Goal: Task Accomplishment & Management: Manage account settings

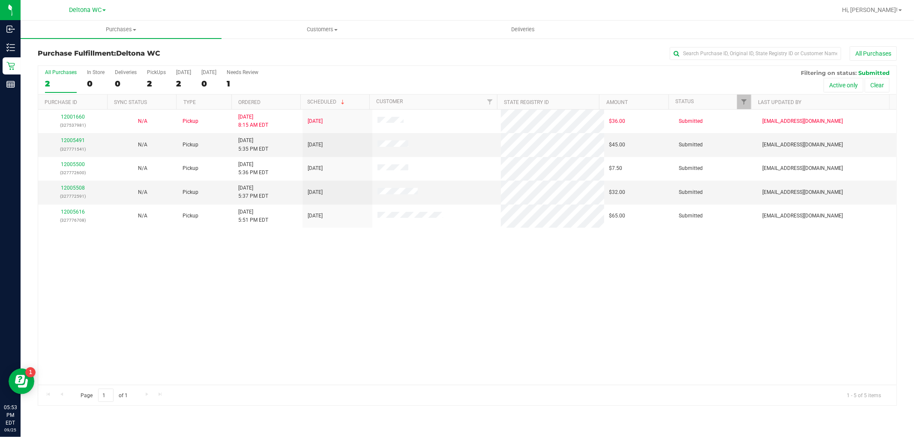
click at [285, 95] on th "Ordered" at bounding box center [265, 102] width 69 height 15
click at [75, 141] on link "12005491" at bounding box center [73, 141] width 24 height 6
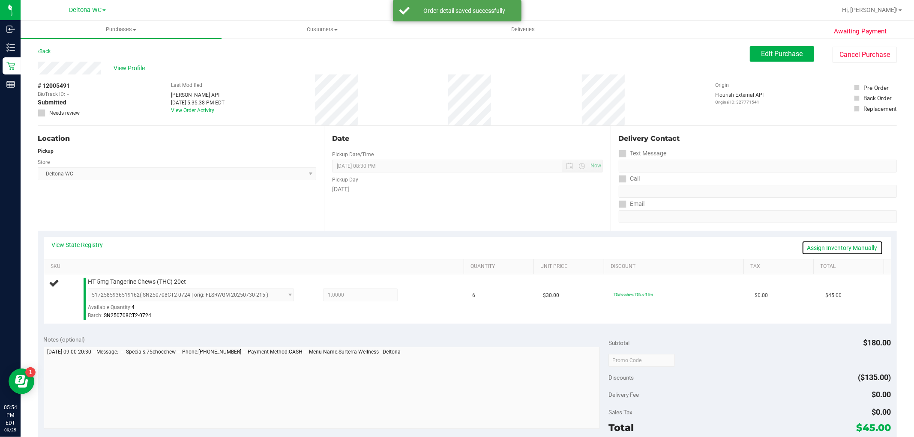
click at [821, 250] on link "Assign Inventory Manually" at bounding box center [841, 248] width 81 height 15
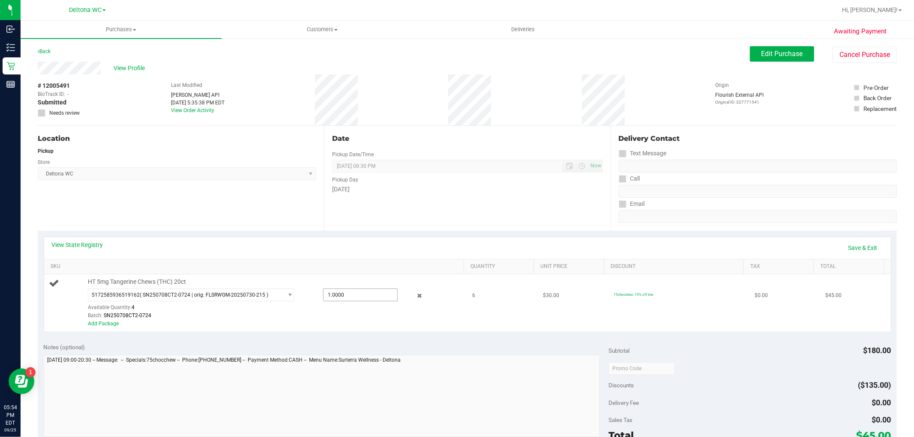
click at [337, 294] on span "1.0000 1" at bounding box center [360, 295] width 75 height 13
click at [337, 294] on input "1" at bounding box center [360, 295] width 74 height 12
type input "6"
type input "1.0000"
click at [328, 346] on div "Notes (optional)" at bounding box center [326, 347] width 565 height 9
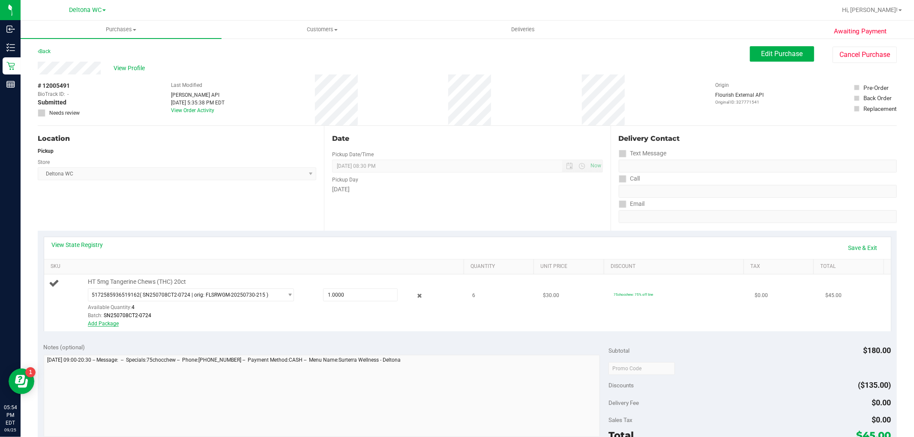
click at [100, 322] on link "Add Package" at bounding box center [103, 324] width 31 height 6
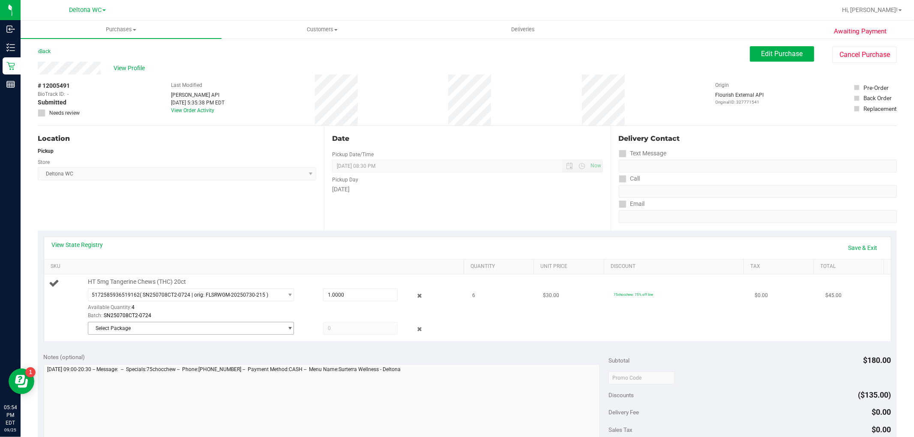
click at [119, 333] on span "Select Package" at bounding box center [185, 329] width 194 height 12
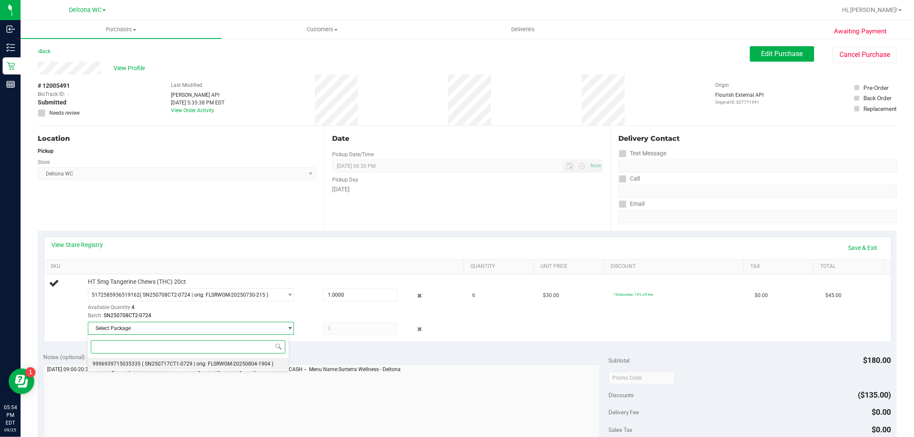
click at [139, 361] on li "9996939715035335 ( SN250717CT1-0729 | orig: FLSRWGM-20250804-1904 )" at bounding box center [188, 364] width 202 height 12
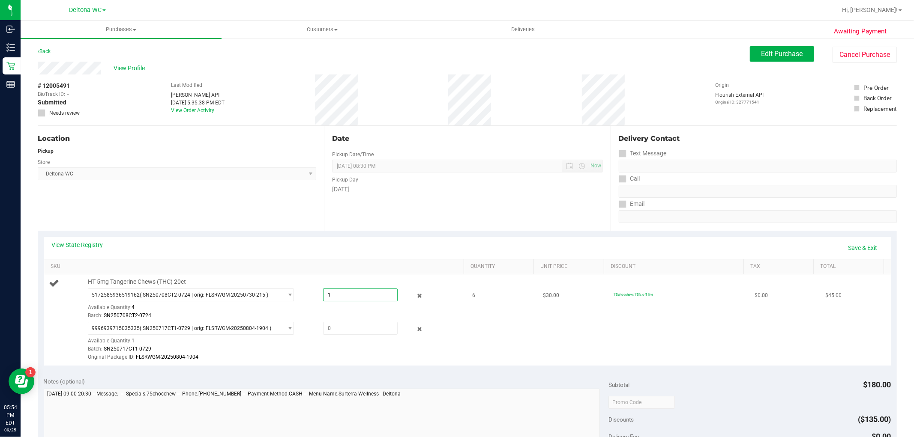
click at [326, 290] on span "1.0000 1" at bounding box center [360, 295] width 75 height 13
click at [326, 290] on input "1" at bounding box center [360, 295] width 74 height 12
type input "4"
type input "4.0000"
click at [341, 318] on div "Batch: SN250708CT2-0724" at bounding box center [274, 316] width 372 height 8
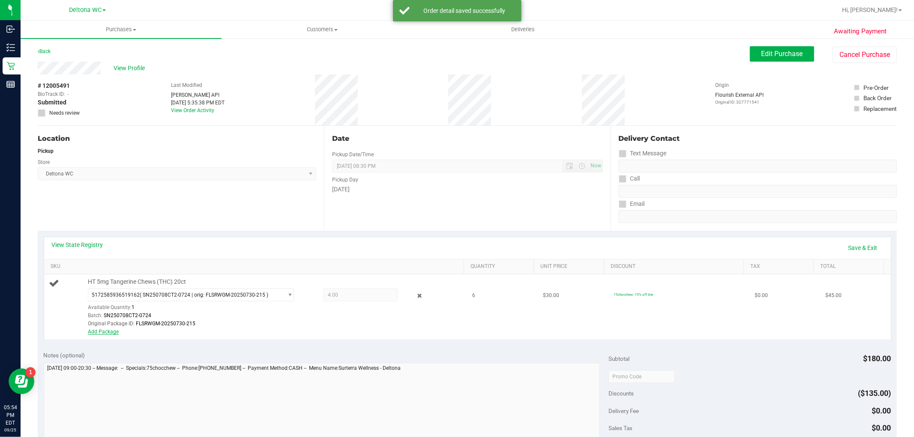
click at [110, 332] on link "Add Package" at bounding box center [103, 332] width 31 height 6
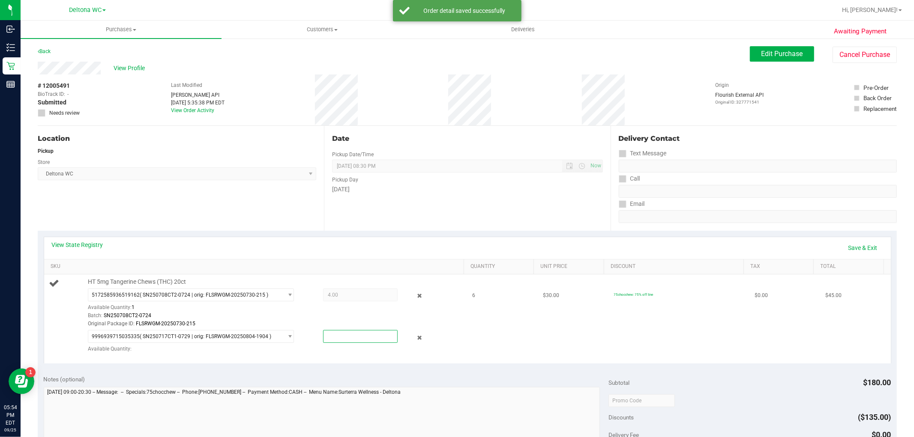
click at [338, 338] on span at bounding box center [360, 336] width 75 height 13
type input "1"
type input "1.0000"
click at [347, 318] on div "Batch: SN250708CT2-0724" at bounding box center [274, 316] width 372 height 8
click at [339, 354] on div "9996939715035335 ( SN250717CT1-0729 | orig: FLSRWGM-20250804-1904 ) 99969397150…" at bounding box center [274, 345] width 372 height 30
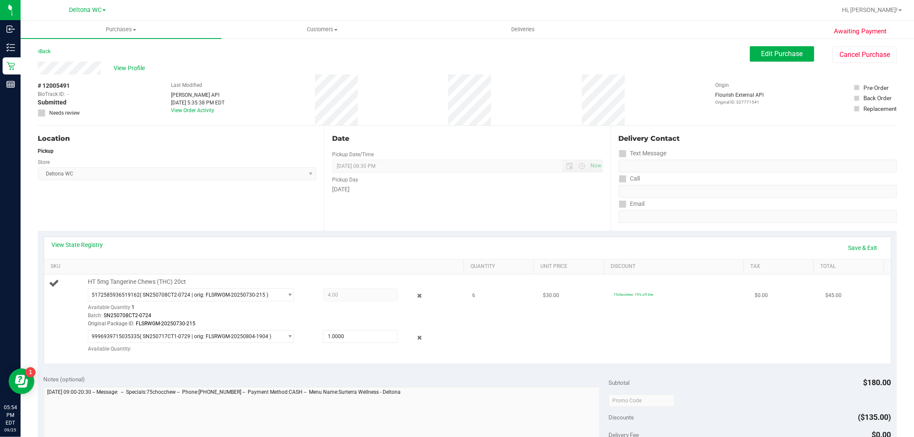
click at [479, 320] on td "6" at bounding box center [502, 319] width 71 height 89
click at [263, 339] on span "( SN250717CT1-0729 | orig: FLSRWGM-20250804-1904 )" at bounding box center [206, 337] width 132 height 6
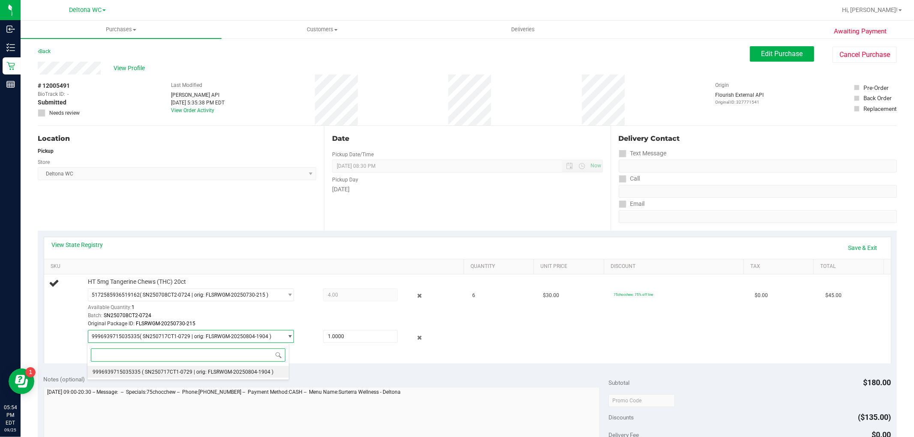
click at [232, 369] on li "9996939715035335 ( SN250717CT1-0729 | orig: FLSRWGM-20250804-1904 )" at bounding box center [188, 372] width 202 height 12
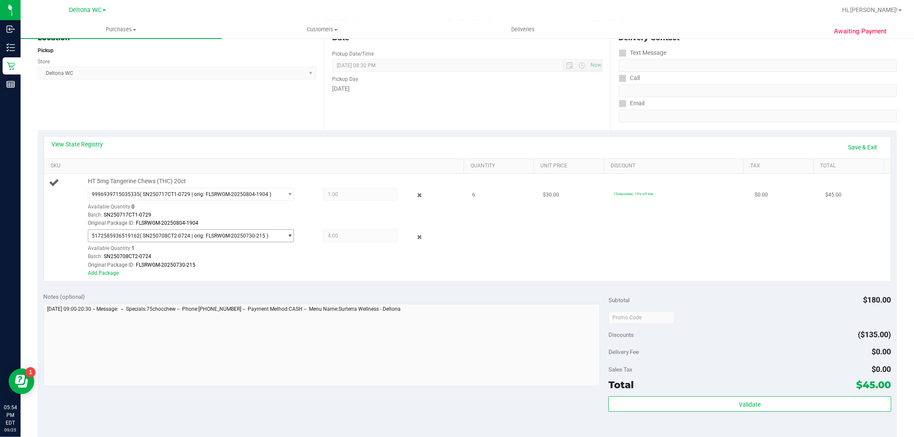
scroll to position [95, 0]
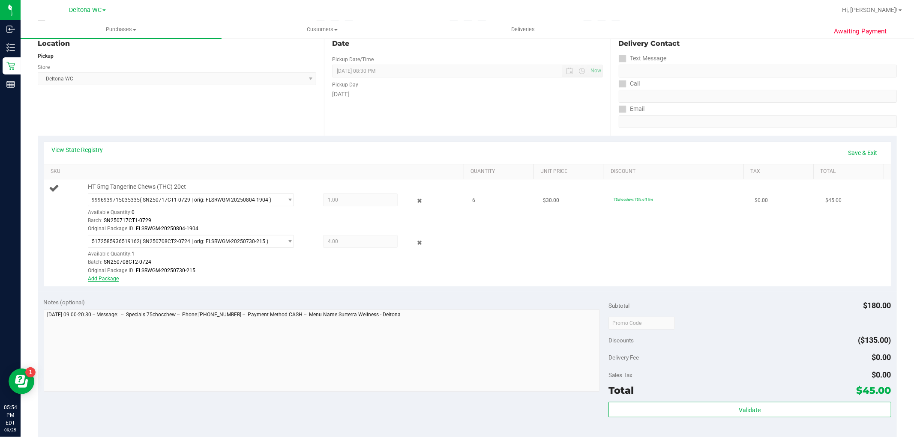
click at [101, 277] on link "Add Package" at bounding box center [103, 279] width 31 height 6
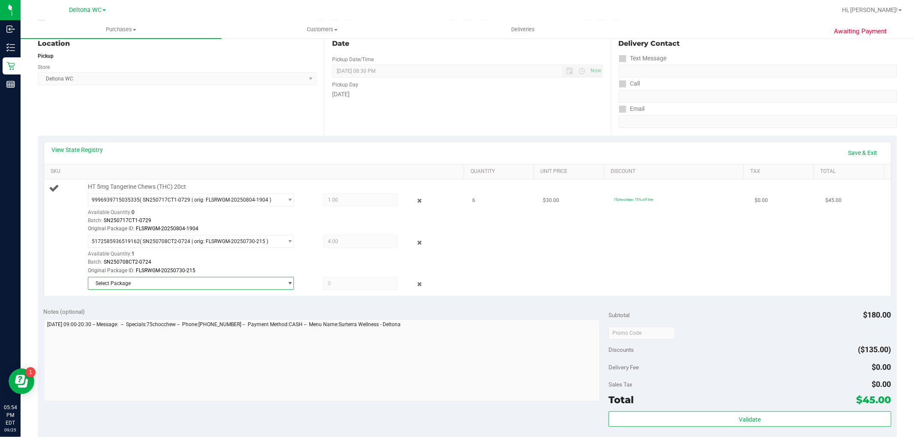
click at [118, 288] on span "Select Package" at bounding box center [185, 284] width 194 height 12
click at [479, 270] on td "6" at bounding box center [502, 237] width 71 height 117
drag, startPoint x: 353, startPoint y: 272, endPoint x: 348, endPoint y: 276, distance: 6.1
click at [349, 275] on div "Original Package ID: FLSRWGM-20250730-215" at bounding box center [274, 271] width 372 height 8
drag, startPoint x: 341, startPoint y: 288, endPoint x: 286, endPoint y: 302, distance: 57.0
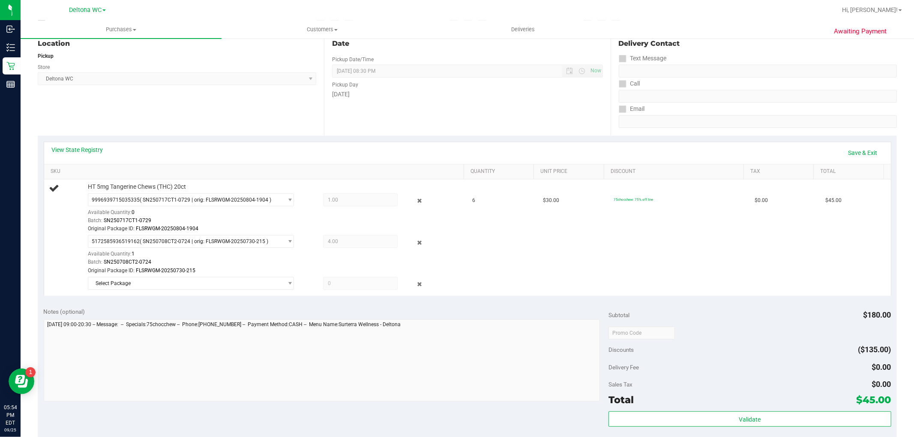
click at [344, 286] on span at bounding box center [360, 283] width 75 height 13
drag, startPoint x: 411, startPoint y: 245, endPoint x: 411, endPoint y: 255, distance: 10.7
click at [415, 245] on icon at bounding box center [419, 243] width 9 height 10
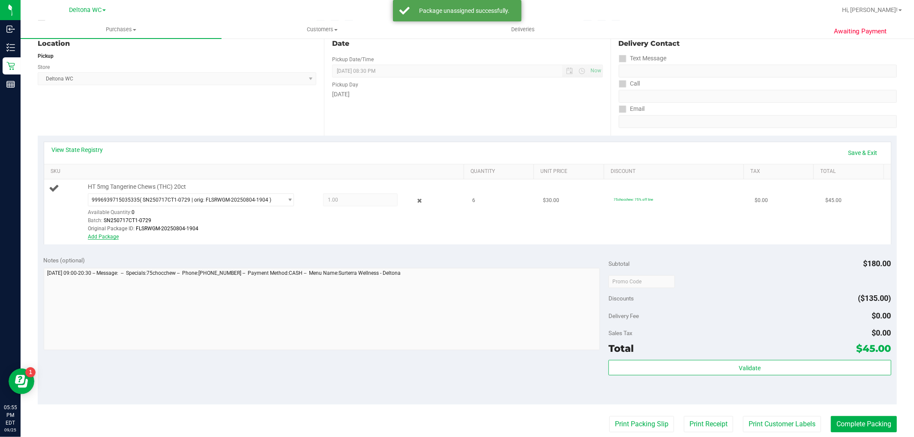
click at [100, 239] on link "Add Package" at bounding box center [103, 237] width 31 height 6
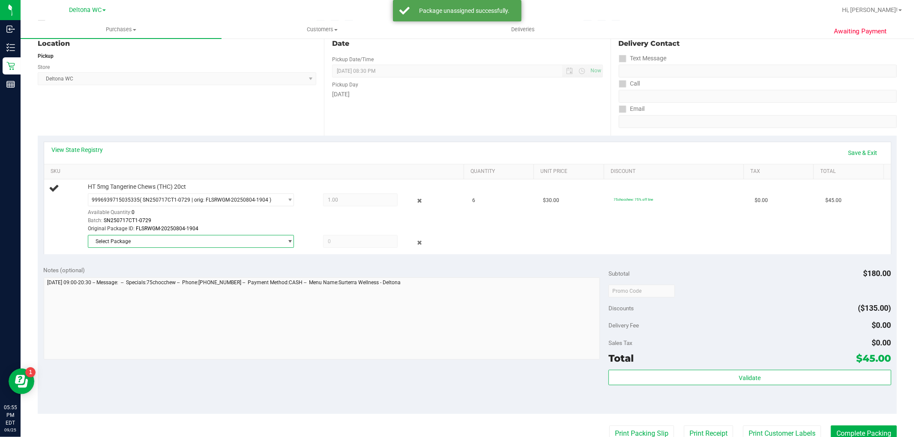
drag, startPoint x: 135, startPoint y: 242, endPoint x: 138, endPoint y: 250, distance: 8.0
click at [135, 242] on span "Select Package" at bounding box center [185, 242] width 194 height 12
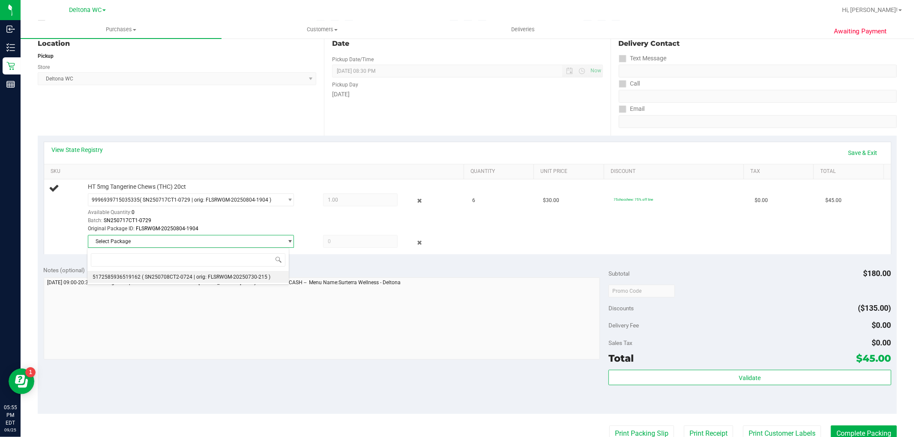
click at [155, 274] on span "( SN250708CT2-0724 | orig: FLSRWGM-20250730-215 )" at bounding box center [206, 277] width 129 height 6
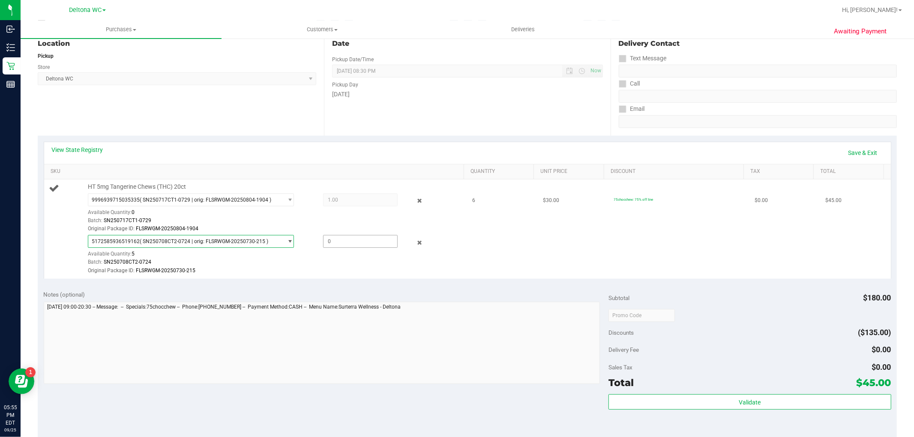
click at [327, 242] on span at bounding box center [360, 241] width 75 height 13
type input "5"
type input "5.0000"
click at [329, 294] on div "Notes (optional)" at bounding box center [326, 294] width 565 height 9
click at [853, 146] on link "Save & Exit" at bounding box center [863, 153] width 40 height 15
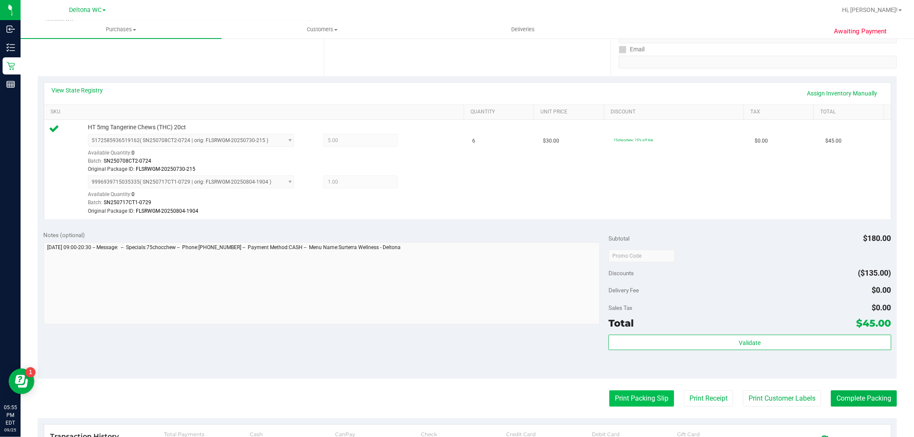
scroll to position [238, 0]
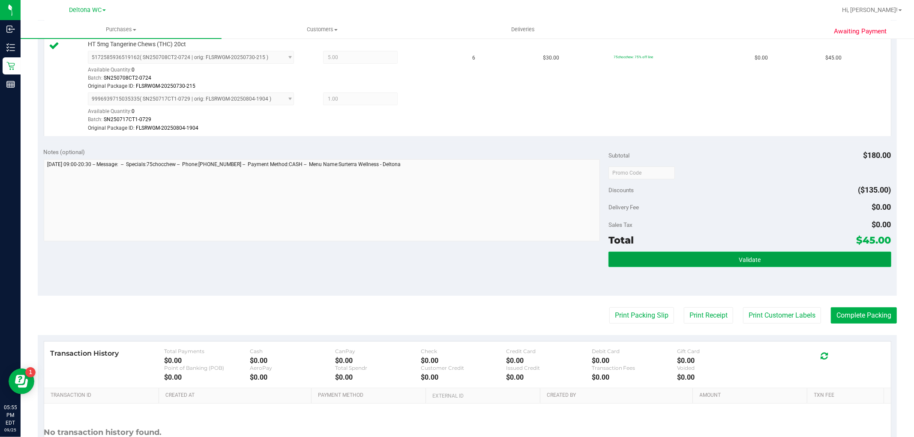
click at [708, 261] on button "Validate" at bounding box center [749, 259] width 282 height 15
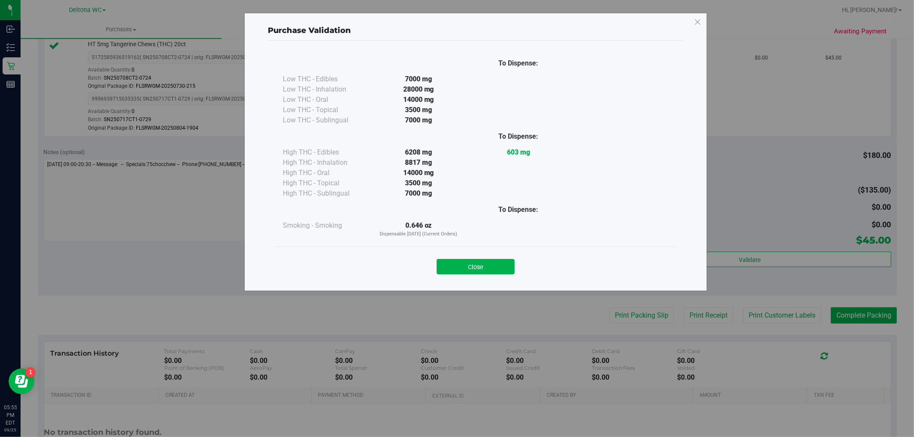
drag, startPoint x: 457, startPoint y: 250, endPoint x: 460, endPoint y: 257, distance: 7.5
click at [457, 251] on div "Close" at bounding box center [475, 264] width 403 height 35
click at [464, 265] on button "Close" at bounding box center [475, 266] width 78 height 15
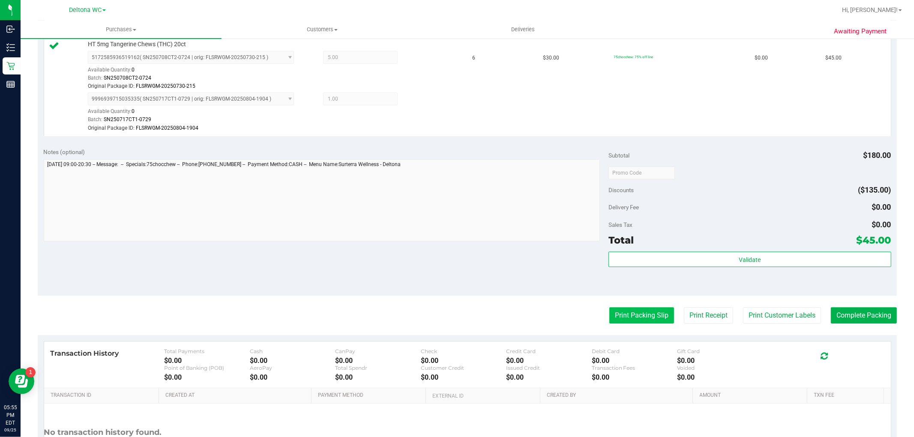
click at [619, 317] on button "Print Packing Slip" at bounding box center [641, 316] width 65 height 16
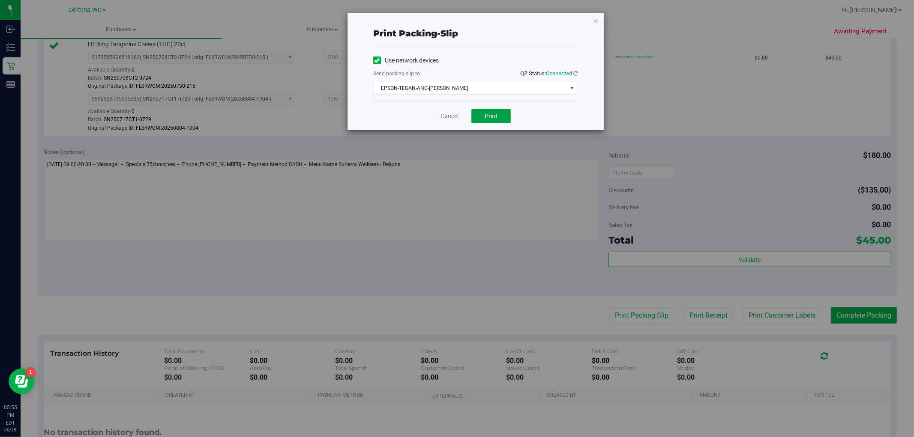
click at [489, 118] on span "Print" at bounding box center [490, 116] width 13 height 7
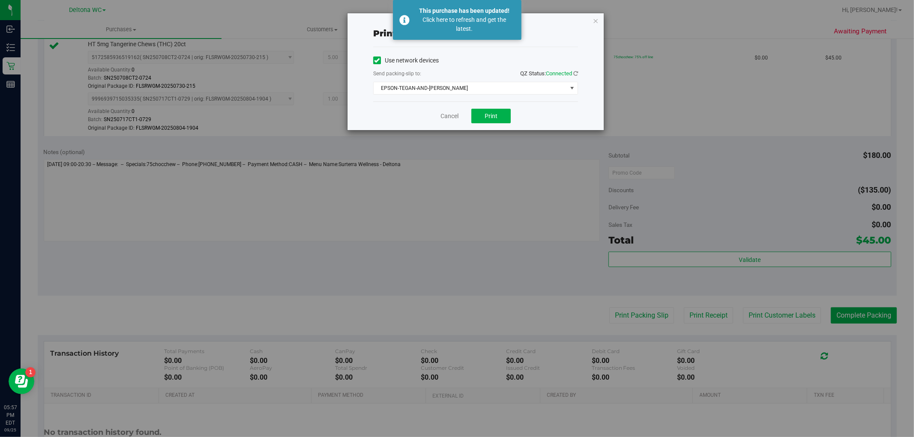
drag, startPoint x: 596, startPoint y: 18, endPoint x: 587, endPoint y: 31, distance: 15.7
click at [577, 27] on div "Print packing-slip" at bounding box center [475, 33] width 205 height 27
drag, startPoint x: 593, startPoint y: 18, endPoint x: 564, endPoint y: 3, distance: 33.0
click at [593, 19] on icon "button" at bounding box center [595, 20] width 6 height 10
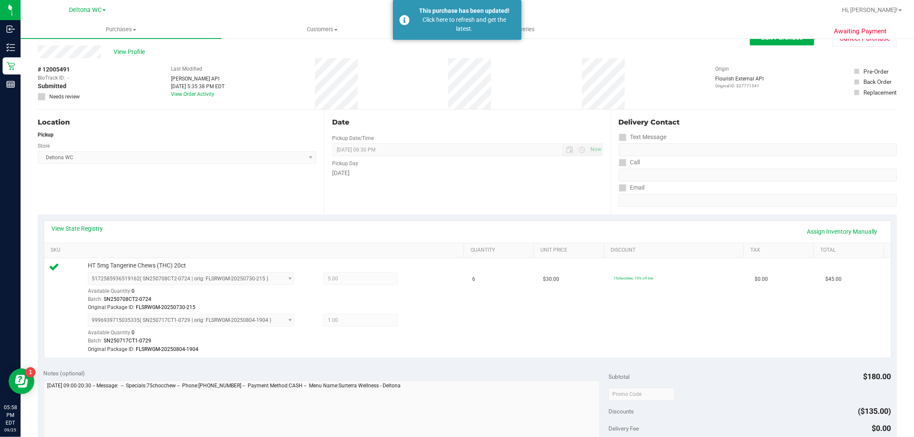
scroll to position [0, 0]
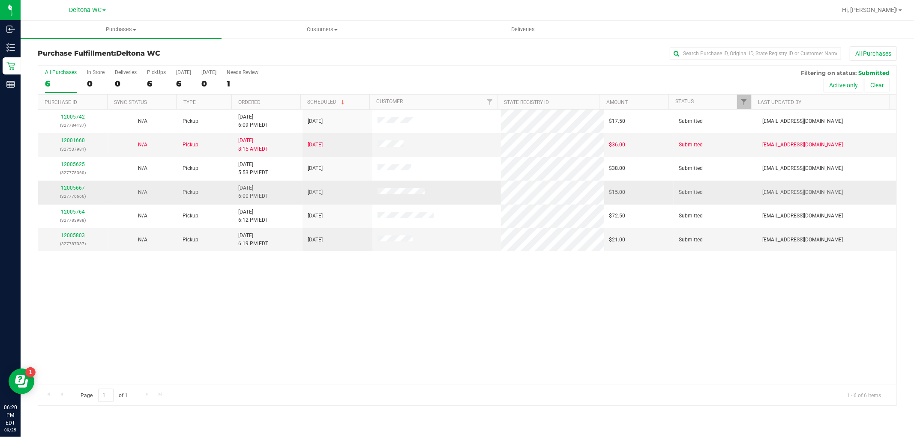
click at [78, 192] on p "(327776666)" at bounding box center [72, 196] width 59 height 8
click at [69, 188] on link "12005667" at bounding box center [73, 188] width 24 height 6
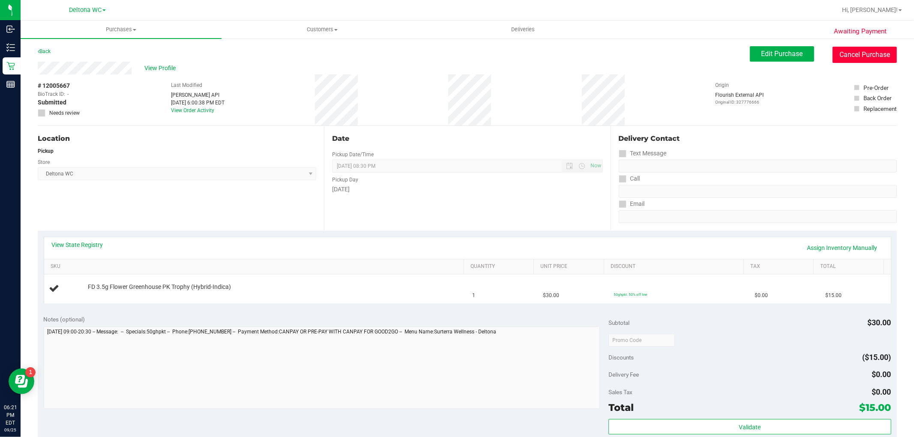
click at [849, 54] on button "Cancel Purchase" at bounding box center [864, 55] width 64 height 16
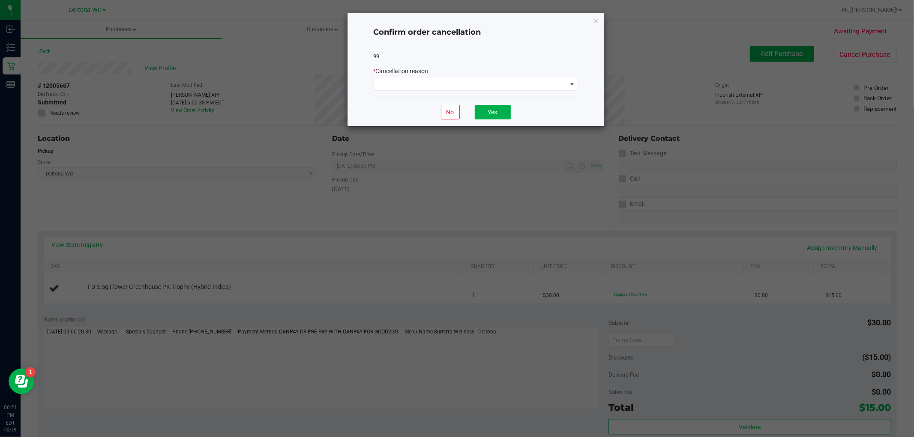
click at [442, 76] on div "* Cancellation reason" at bounding box center [475, 79] width 205 height 24
click at [439, 84] on span at bounding box center [470, 84] width 193 height 12
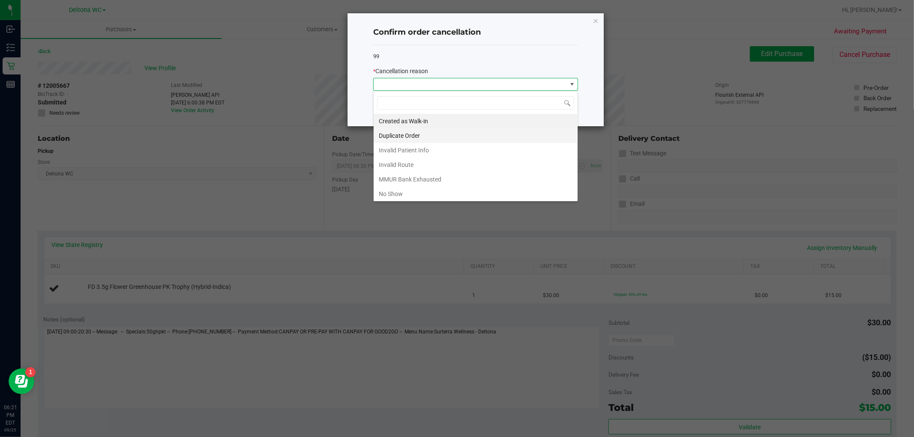
scroll to position [13, 204]
click at [419, 136] on li "Duplicate Order" at bounding box center [476, 136] width 204 height 15
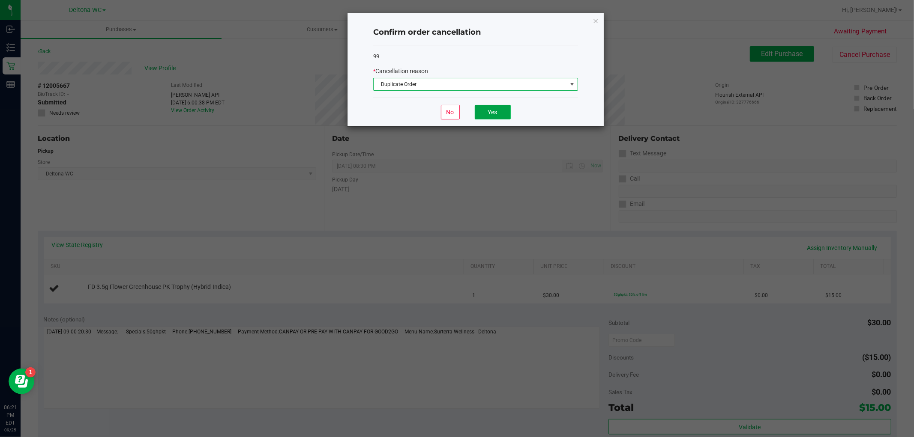
click at [485, 113] on button "Yes" at bounding box center [493, 112] width 36 height 15
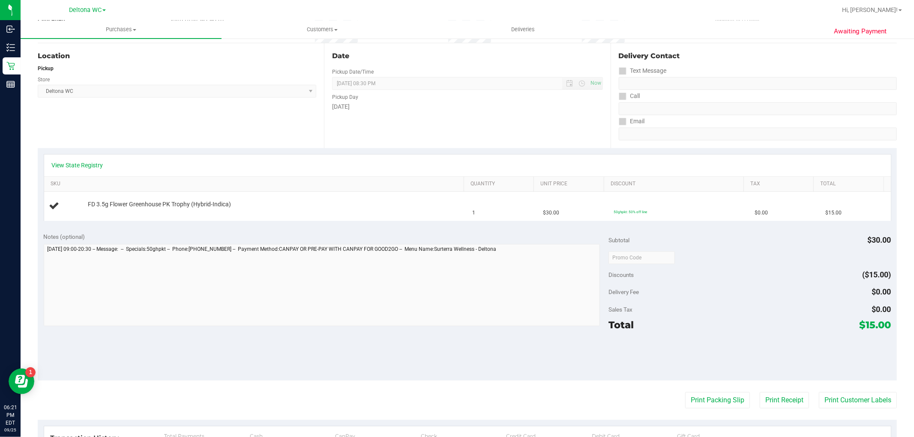
scroll to position [0, 0]
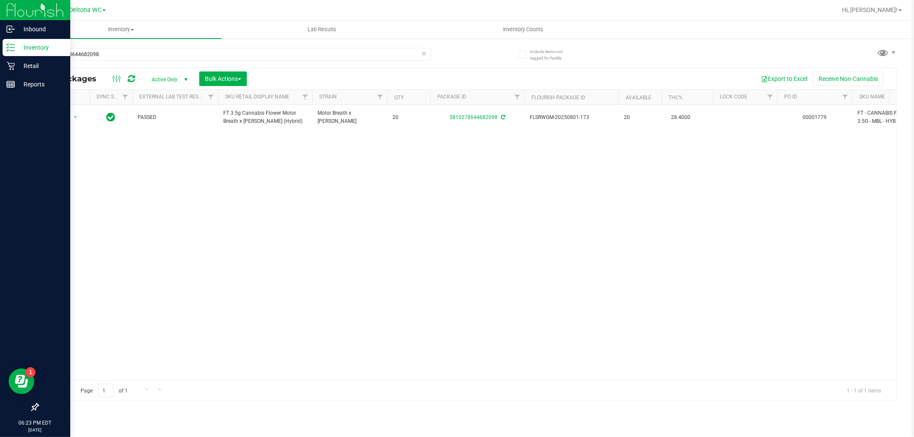
click at [0, 51] on div "Inbound Inventory Retail Reports 06:23 PM EDT [DATE] 09/25 Deltona WC Hi, [PERS…" at bounding box center [457, 218] width 914 height 437
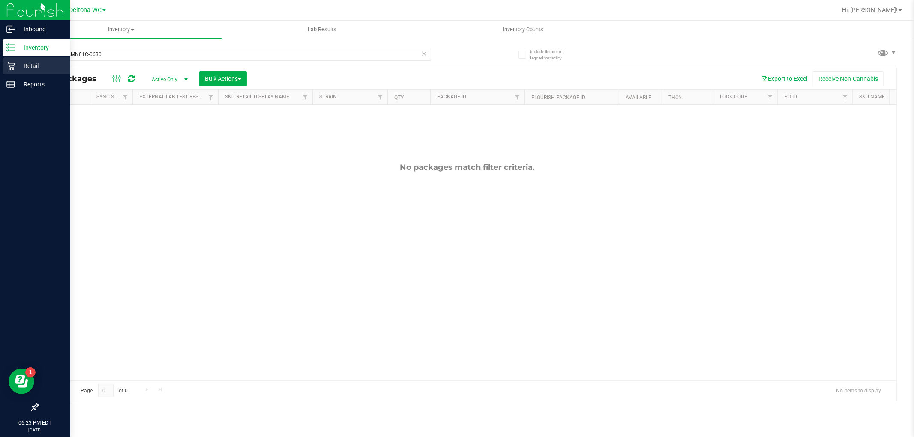
type input "JUN25AMN01C-0630"
click at [9, 66] on icon at bounding box center [10, 66] width 8 height 8
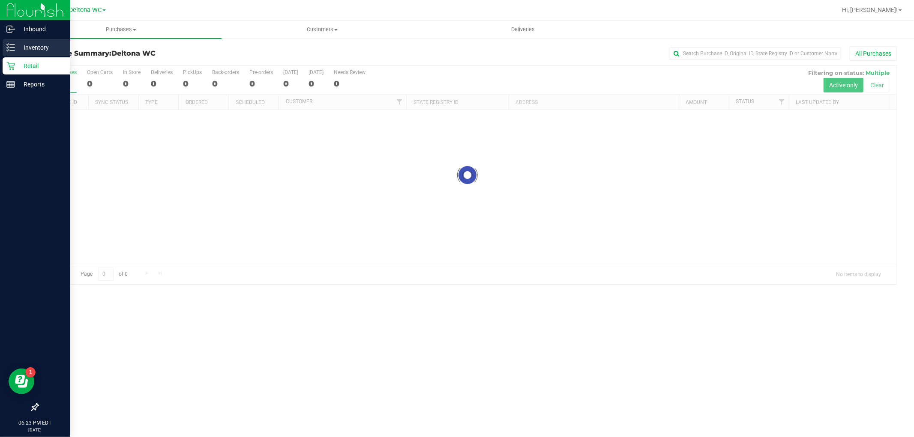
click at [5, 45] on div "Inventory" at bounding box center [37, 47] width 68 height 17
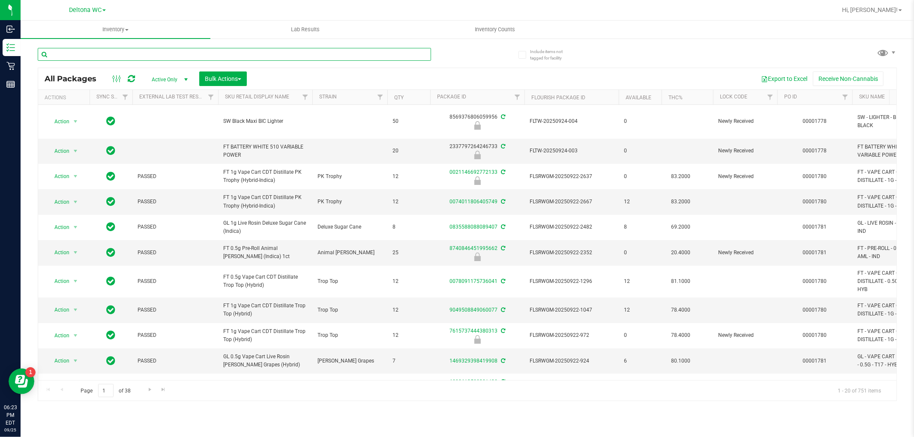
click at [135, 54] on input "text" at bounding box center [234, 54] width 393 height 13
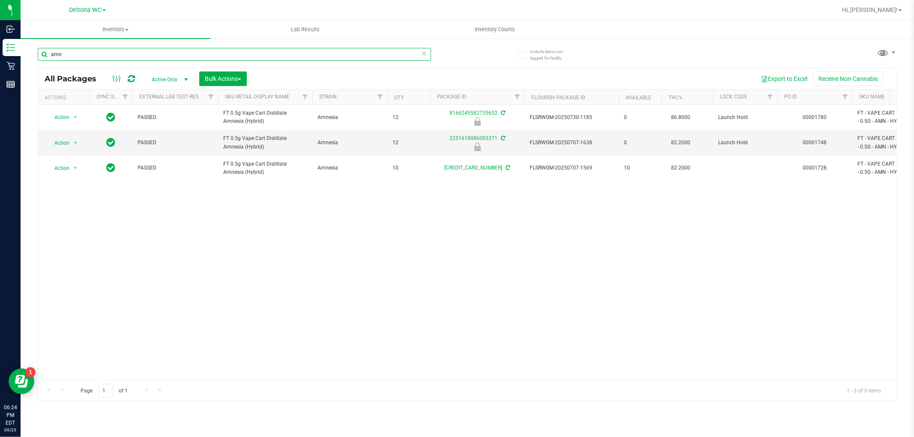
type input "amn"
click at [167, 79] on span "Active Only" at bounding box center [167, 80] width 47 height 12
click at [158, 126] on li "All" at bounding box center [167, 132] width 46 height 13
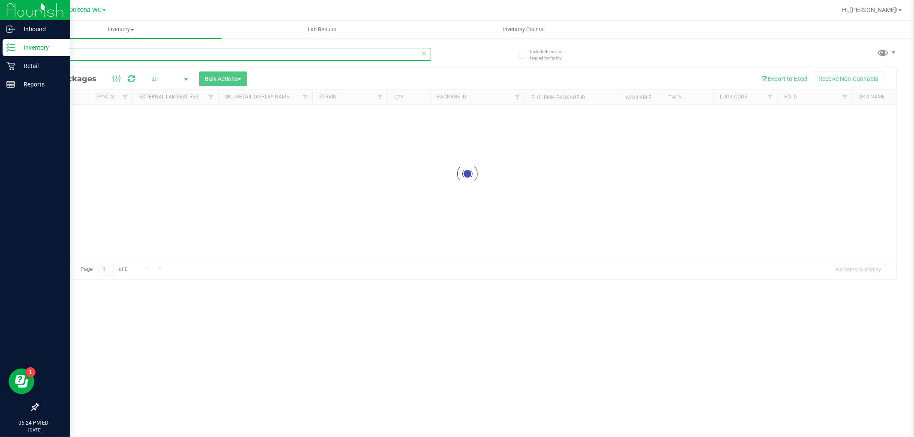
drag, startPoint x: 203, startPoint y: 57, endPoint x: 0, endPoint y: 48, distance: 203.2
click at [0, 48] on div "Inbound Inventory Retail Reports 06:24 PM EDT [DATE] 09/25 Deltona WC Hi, [PERS…" at bounding box center [457, 218] width 914 height 437
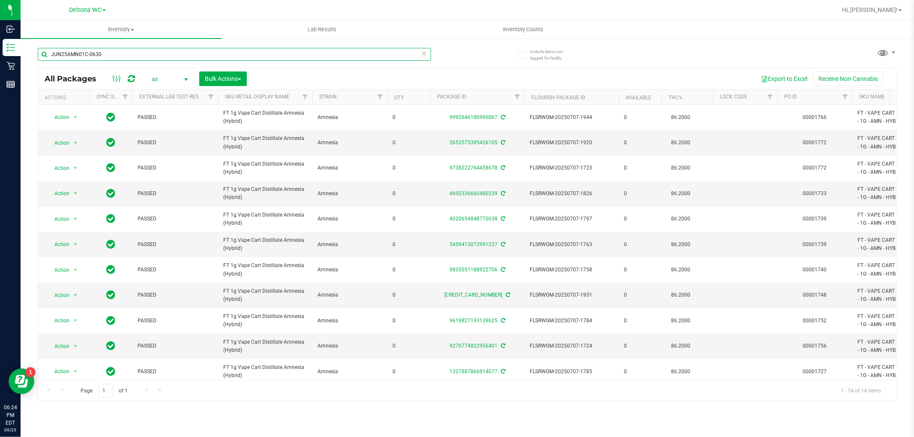
scroll to position [0, 592]
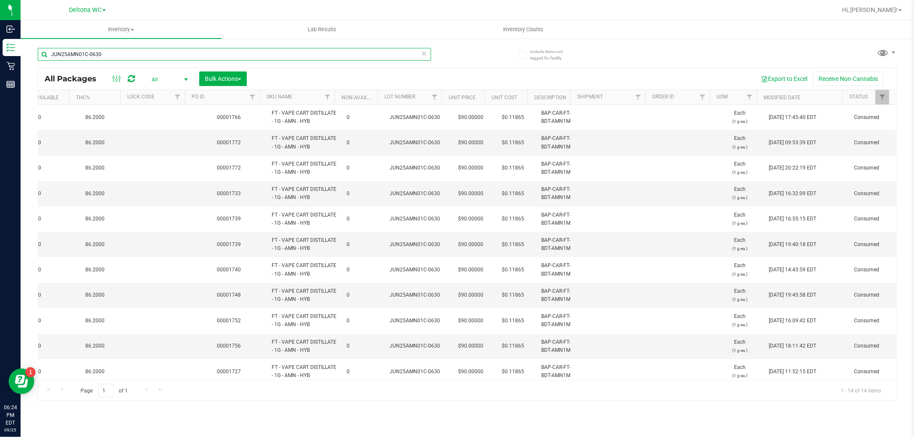
type input "JUN25AMN01C-0630"
click at [809, 95] on th "Modified Date" at bounding box center [799, 97] width 86 height 15
click at [817, 96] on th "Modified Date" at bounding box center [799, 97] width 86 height 15
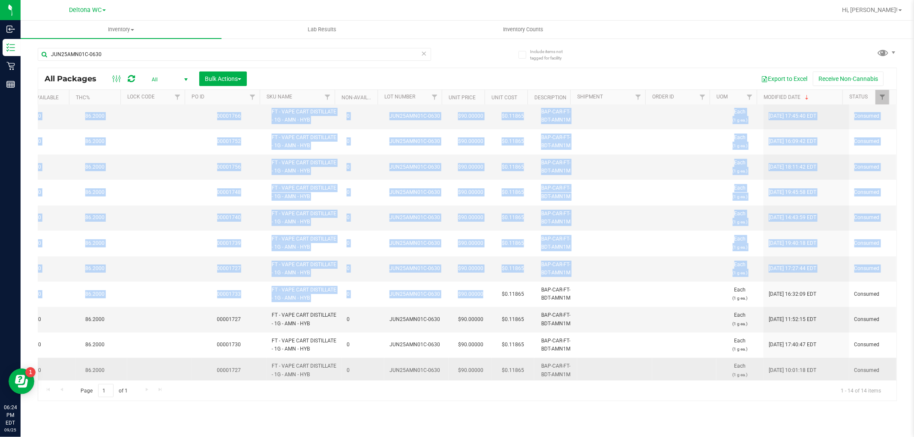
scroll to position [87, 592]
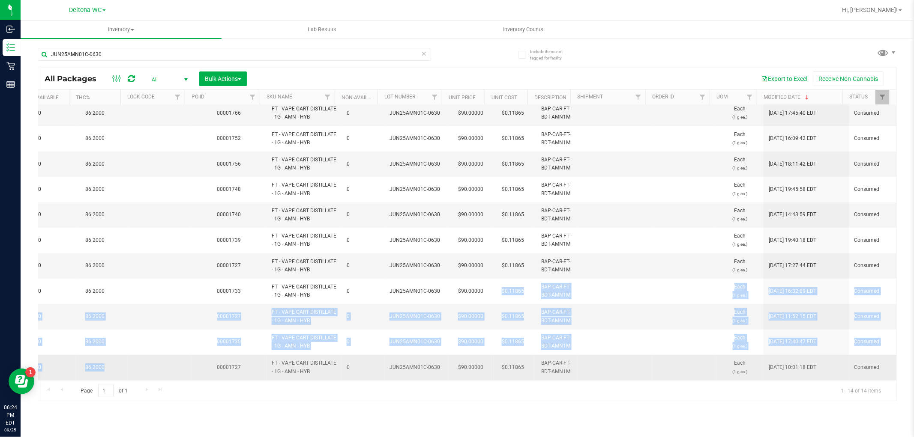
drag, startPoint x: 483, startPoint y: 373, endPoint x: 181, endPoint y: 362, distance: 302.2
click at [180, 362] on tbody "Action Action Edit attributes Global inventory Locate package Package audit log…" at bounding box center [175, 202] width 1444 height 356
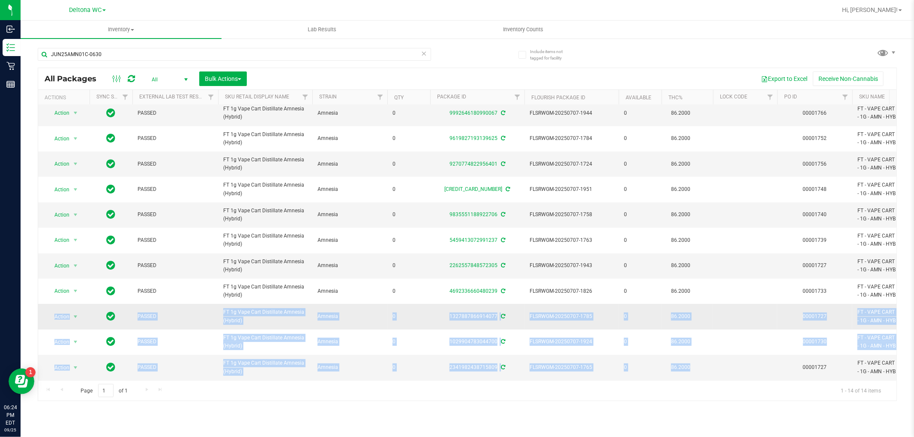
scroll to position [0, 0]
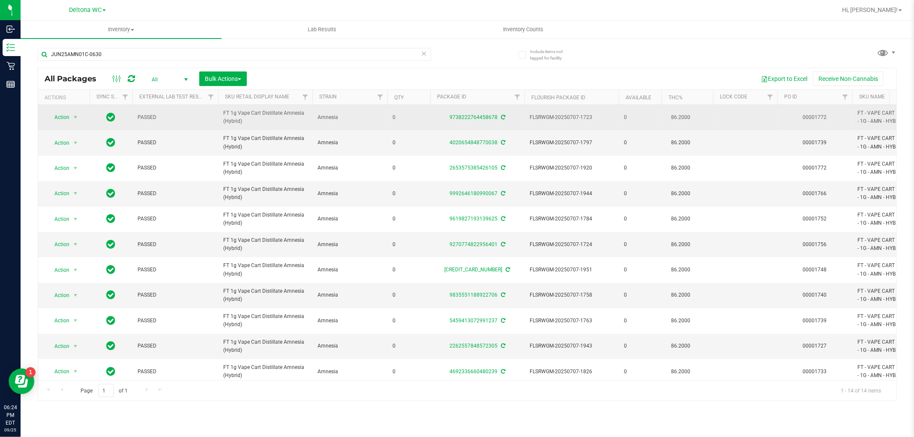
drag, startPoint x: 338, startPoint y: 79, endPoint x: 214, endPoint y: 116, distance: 129.7
click at [337, 80] on div "Export to Excel Receive Non-Cannabis" at bounding box center [571, 79] width 637 height 15
click at [66, 114] on span "Action" at bounding box center [58, 117] width 23 height 12
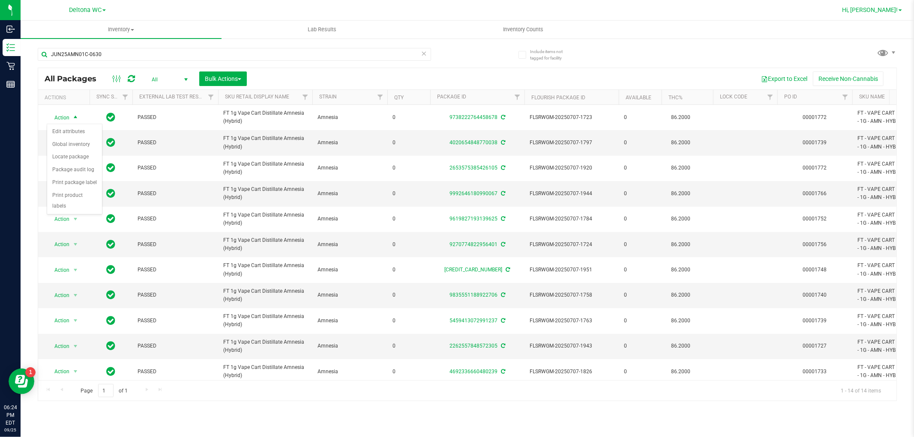
click at [888, 9] on span "Hi, [PERSON_NAME]!" at bounding box center [870, 9] width 56 height 7
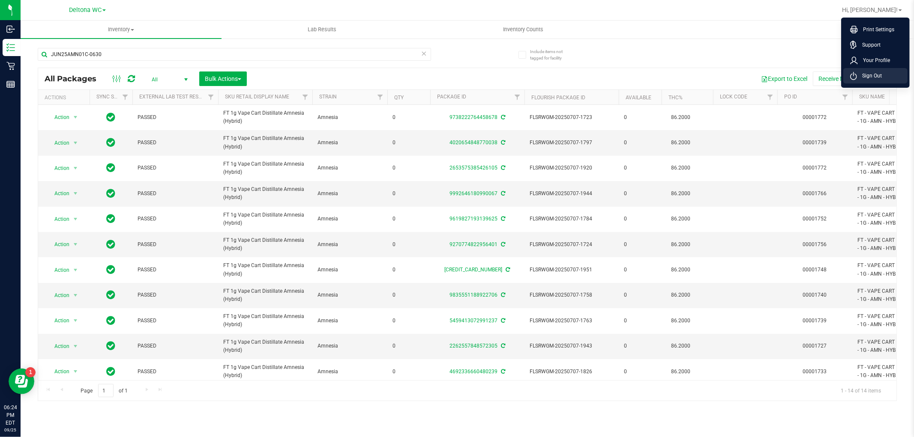
click at [875, 77] on span "Sign Out" at bounding box center [869, 76] width 25 height 9
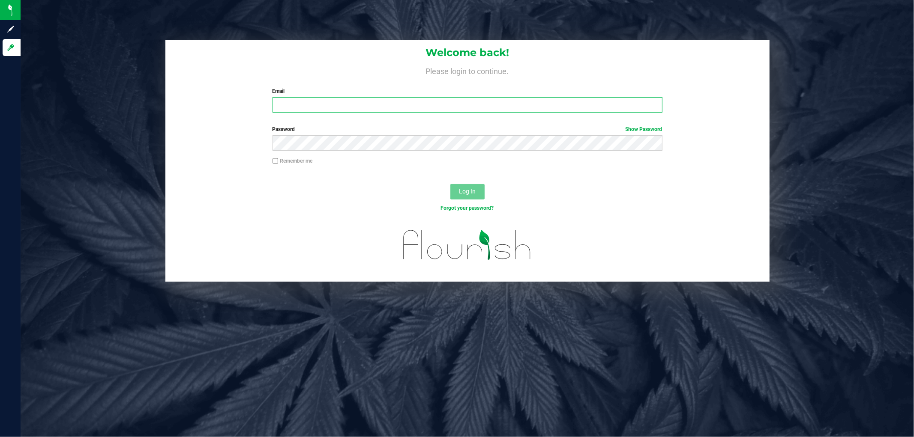
click at [500, 109] on input "Email" at bounding box center [467, 104] width 390 height 15
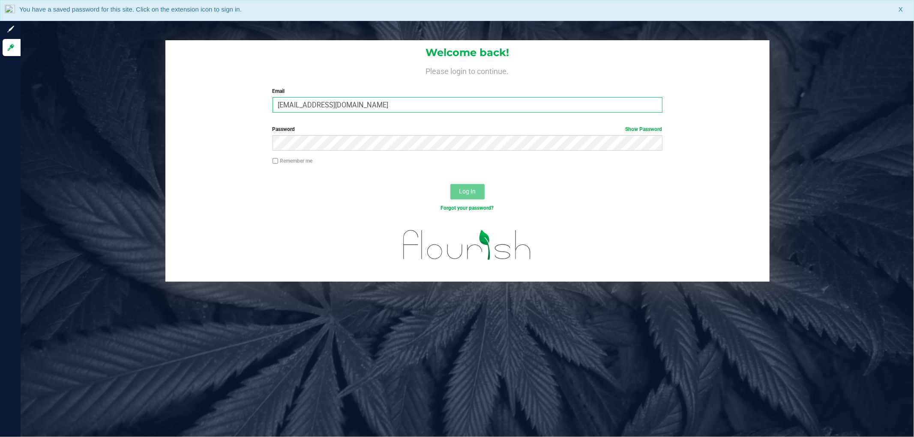
type input "[EMAIL_ADDRESS][DOMAIN_NAME]"
click at [450, 184] on button "Log In" at bounding box center [467, 191] width 34 height 15
